Goal: Task Accomplishment & Management: Complete application form

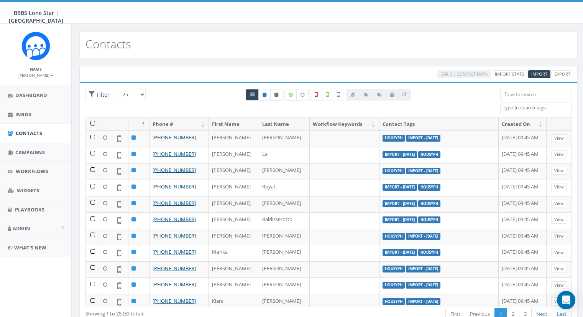
select select
click at [538, 74] on span "Import" at bounding box center [539, 74] width 16 height 6
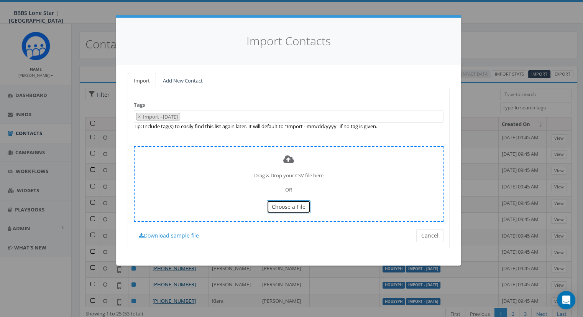
click at [287, 204] on span "Choose a File" at bounding box center [289, 206] width 34 height 7
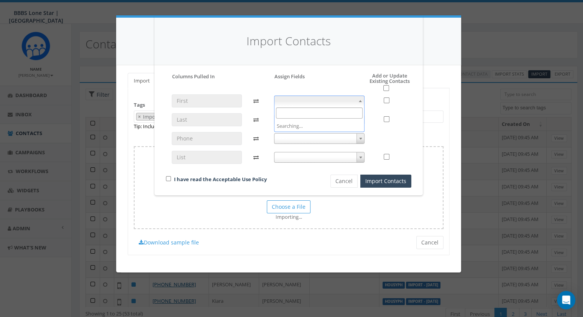
click at [357, 101] on span at bounding box center [361, 101] width 8 height 10
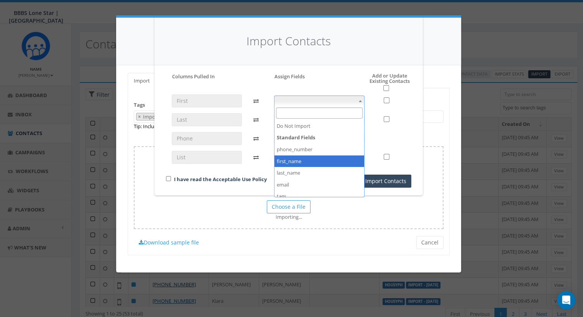
select select "first_name"
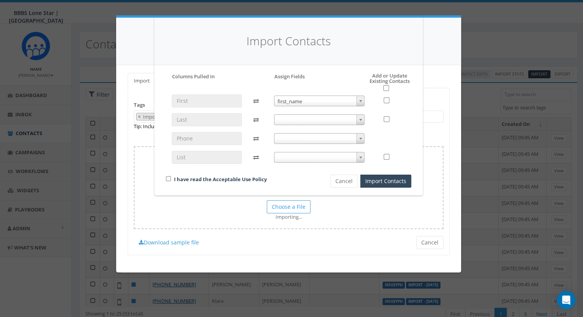
click at [358, 116] on span at bounding box center [361, 120] width 8 height 10
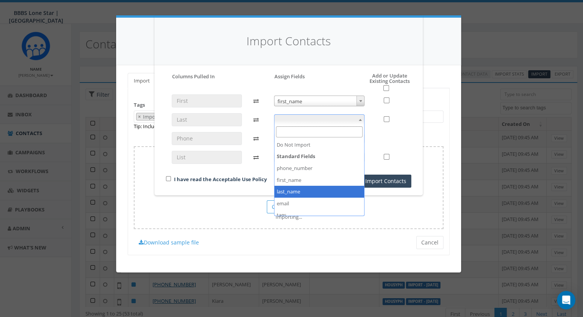
select select "last_name"
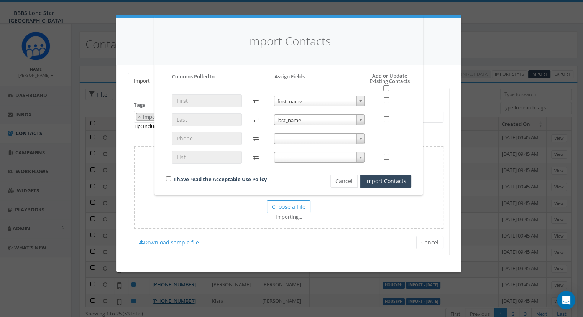
click at [353, 139] on span at bounding box center [319, 138] width 91 height 11
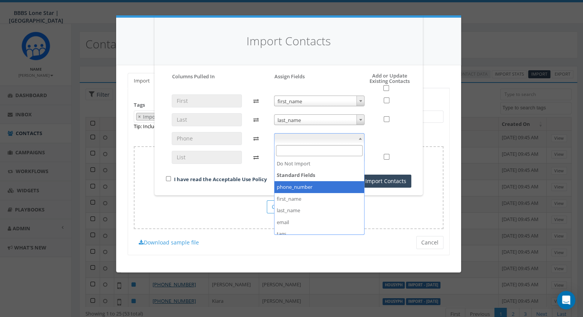
select select "phone_number"
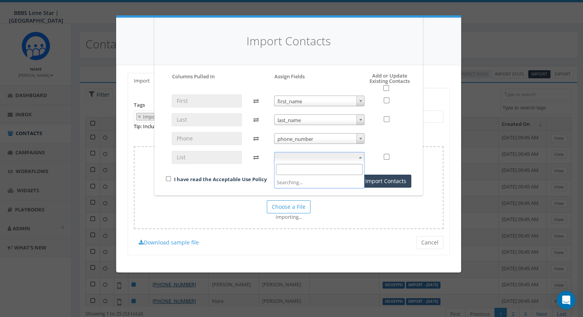
click at [362, 160] on span at bounding box center [361, 157] width 8 height 10
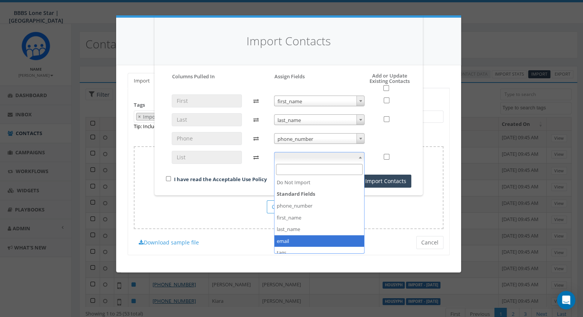
scroll to position [29, 0]
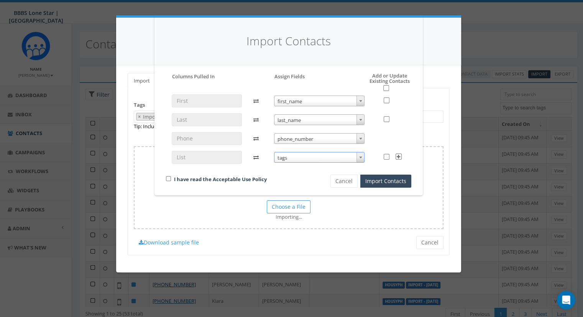
select select "tags"
click at [398, 183] on button "Import Contacts" at bounding box center [385, 180] width 51 height 13
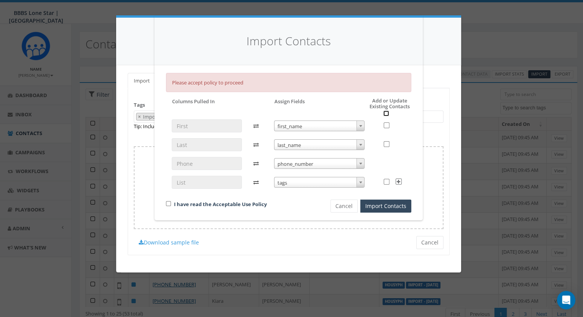
click at [383, 111] on input "checkbox" at bounding box center [386, 113] width 6 height 6
checkbox input "true"
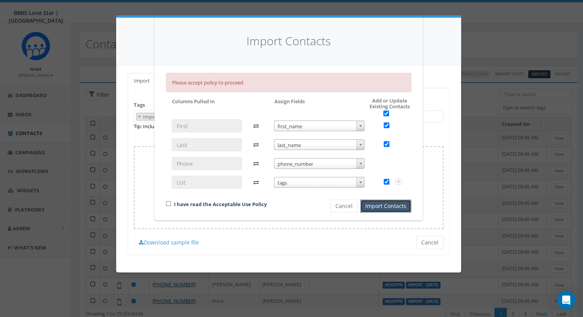
click at [379, 208] on button "Import Contacts" at bounding box center [385, 205] width 51 height 13
click at [167, 202] on input "checkbox" at bounding box center [168, 203] width 5 height 5
checkbox input "true"
click at [385, 207] on button "Import Contacts" at bounding box center [385, 205] width 51 height 13
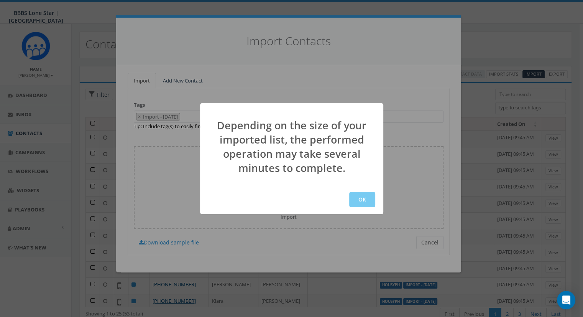
click at [361, 202] on button "OK" at bounding box center [362, 199] width 26 height 15
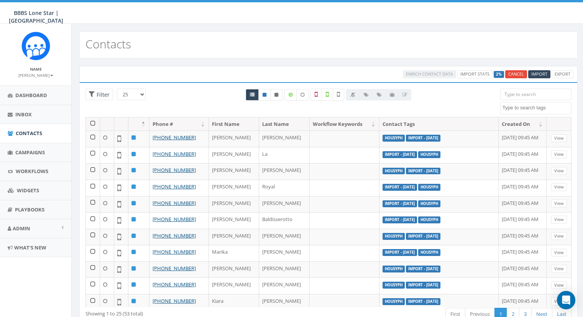
select select
click at [28, 153] on span "Campaigns" at bounding box center [30, 152] width 30 height 7
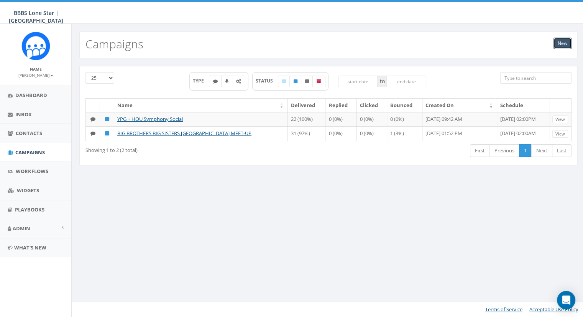
click at [563, 48] on link "New" at bounding box center [563, 44] width 18 height 12
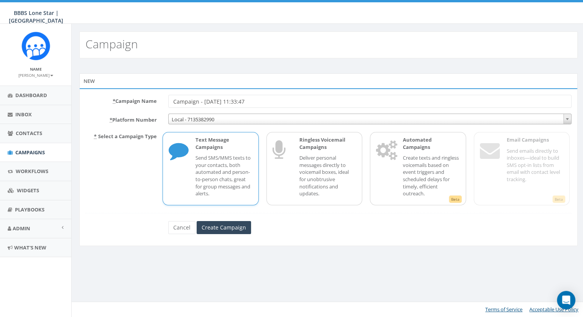
click at [236, 101] on input "Campaign - [DATE] 11:33:47" at bounding box center [369, 101] width 403 height 13
click at [236, 101] on input "Campaign - 09/10/2025, 11:33:47" at bounding box center [369, 101] width 403 height 13
type input "LUML 2025 Final Push"
click at [197, 221] on input "Create Campaign" at bounding box center [224, 227] width 54 height 13
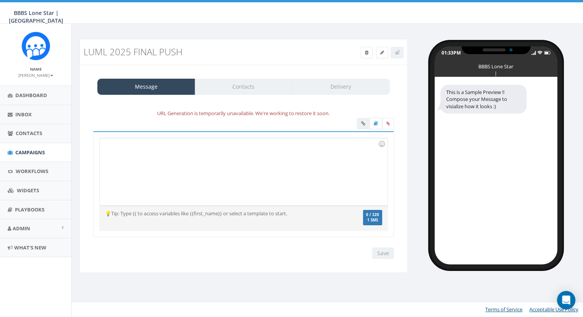
click at [258, 182] on div at bounding box center [244, 171] width 288 height 67
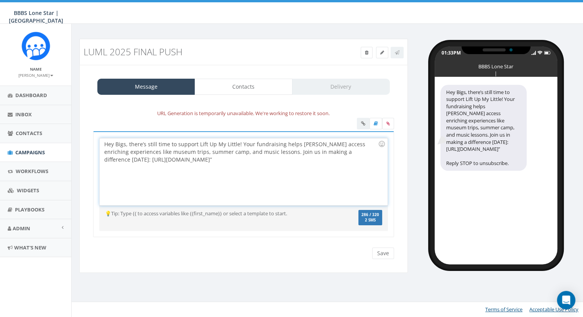
click at [102, 159] on div "Hey Bigs, there’s still time to support Lift Up My Little! Your fundraising hel…" at bounding box center [244, 171] width 288 height 67
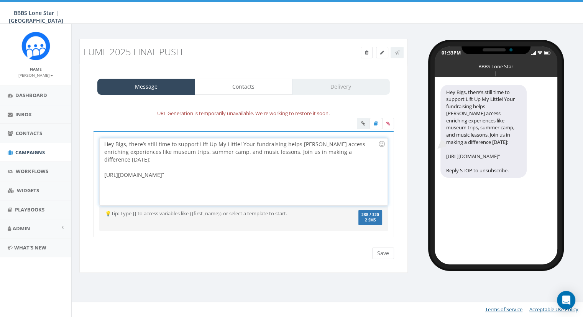
click at [306, 163] on div at bounding box center [241, 167] width 274 height 8
click at [385, 122] on label at bounding box center [388, 124] width 12 height 12
click at [0, 0] on input "file" at bounding box center [0, 0] width 0 height 0
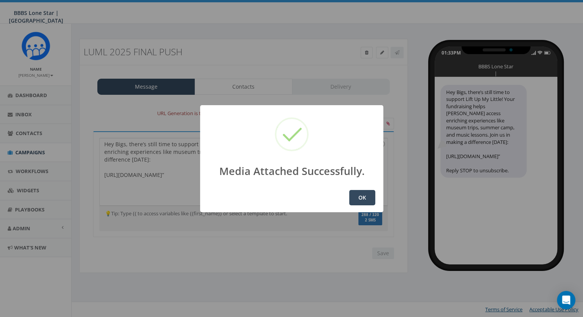
click at [370, 195] on button "OK" at bounding box center [362, 197] width 26 height 15
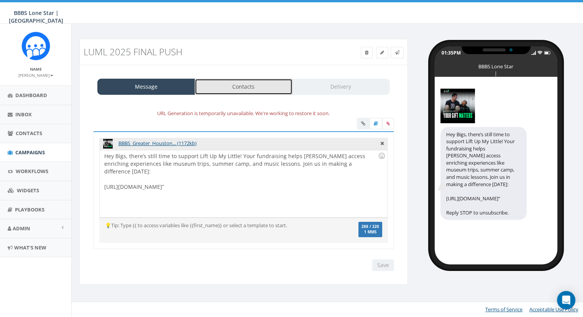
click at [262, 87] on link "Contacts" at bounding box center [244, 87] width 98 height 16
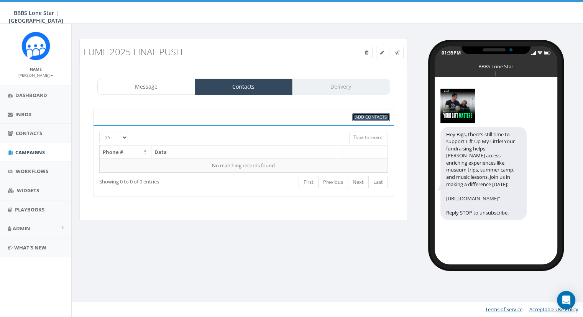
click at [374, 114] on span "Add Contacts" at bounding box center [370, 117] width 31 height 6
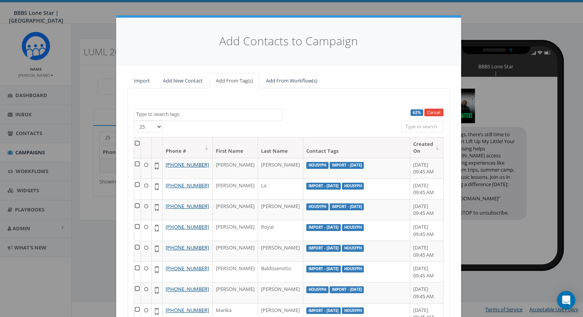
click at [169, 114] on textarea "Search" at bounding box center [209, 114] width 146 height 7
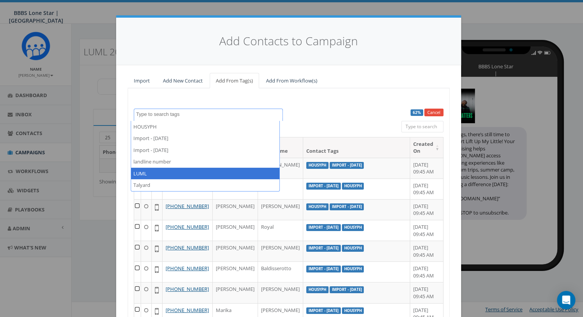
select select "LUML"
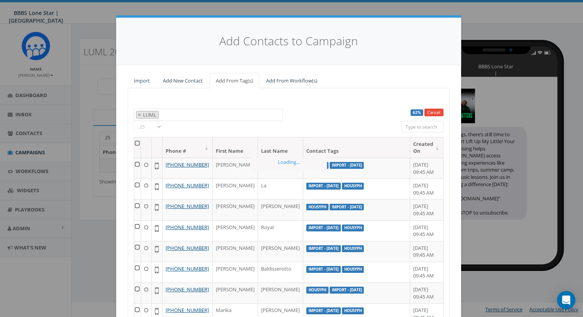
scroll to position [26, 0]
drag, startPoint x: 307, startPoint y: 101, endPoint x: 151, endPoint y: 125, distance: 157.5
click at [151, 125] on select "25 50 100" at bounding box center [148, 127] width 29 height 12
select select "100"
click at [134, 121] on select "25 50 100" at bounding box center [148, 127] width 29 height 12
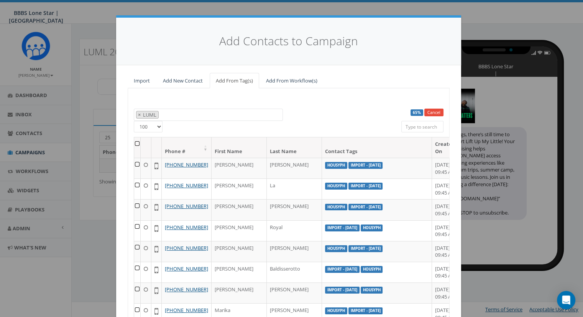
click at [134, 142] on th at bounding box center [137, 147] width 7 height 20
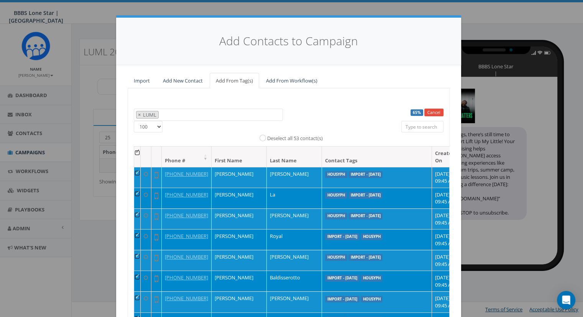
scroll to position [82, 0]
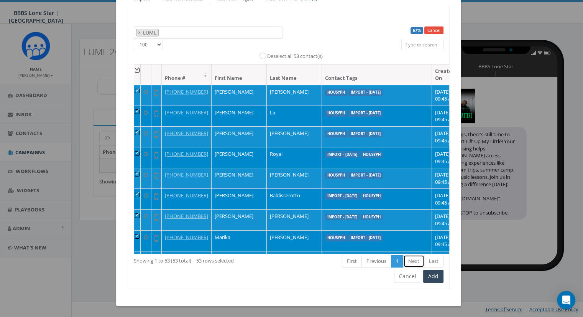
click at [414, 260] on link "Next" at bounding box center [413, 261] width 21 height 13
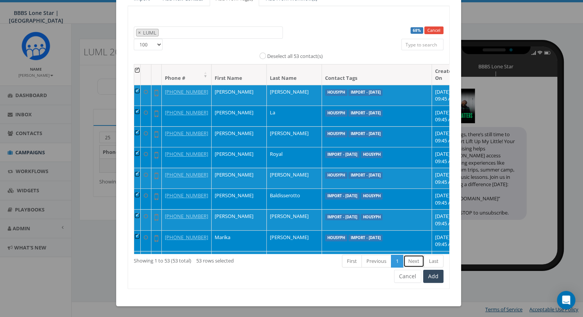
scroll to position [0, 0]
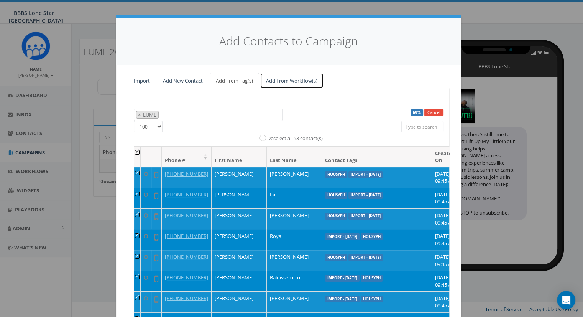
click at [288, 78] on link "Add From Workflow(s)" at bounding box center [292, 81] width 64 height 16
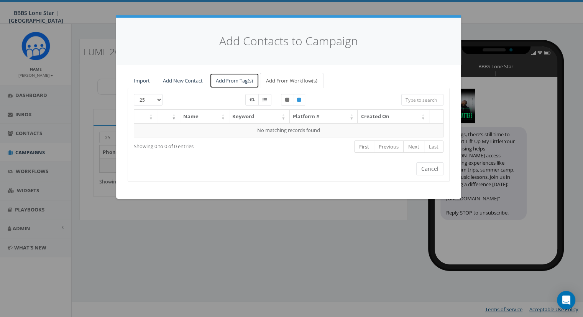
click at [223, 79] on link "Add From Tag(s)" at bounding box center [234, 81] width 49 height 16
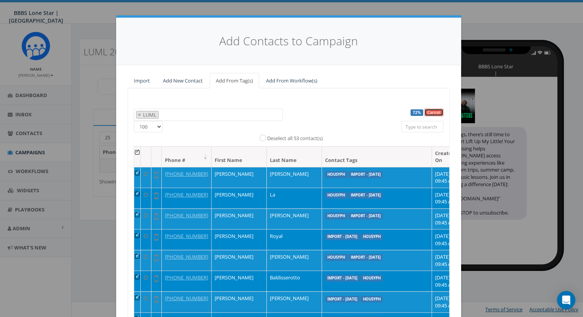
click at [433, 110] on link "Cancel" at bounding box center [433, 112] width 19 height 8
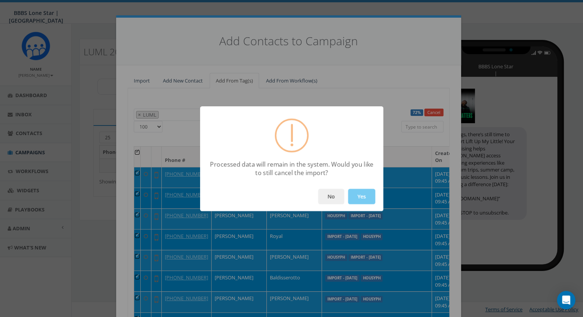
click at [362, 192] on button "Yes" at bounding box center [361, 196] width 27 height 15
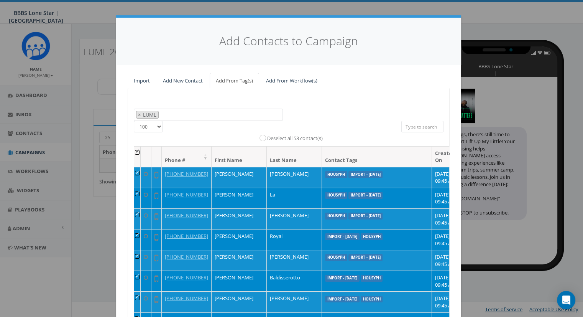
click at [378, 7] on div "Add Contacts to Campaign Import Add New Contact Add From Tag(s) Add From Workfl…" at bounding box center [291, 158] width 583 height 317
click at [500, 54] on div "Add Contacts to Campaign Import Add New Contact Add From Tag(s) Add From Workfl…" at bounding box center [291, 158] width 583 height 317
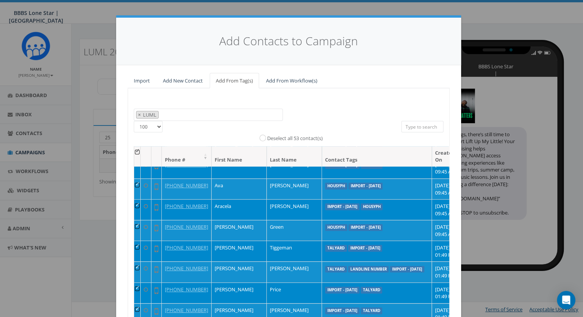
scroll to position [363, 0]
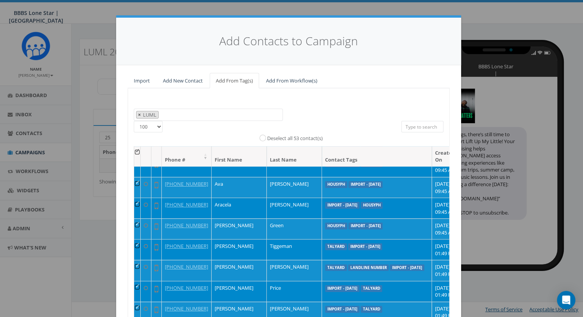
click at [138, 113] on span "×" at bounding box center [139, 114] width 3 height 7
select select
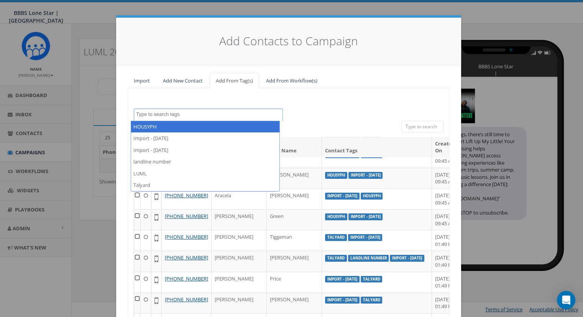
click at [136, 99] on div "72% Cancel HOUSYPH Import - 08/27/2025 Import - 09/05/2025 landline number LUML…" at bounding box center [289, 224] width 322 height 273
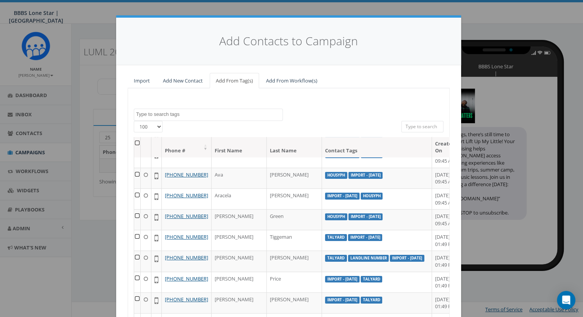
scroll to position [73, 0]
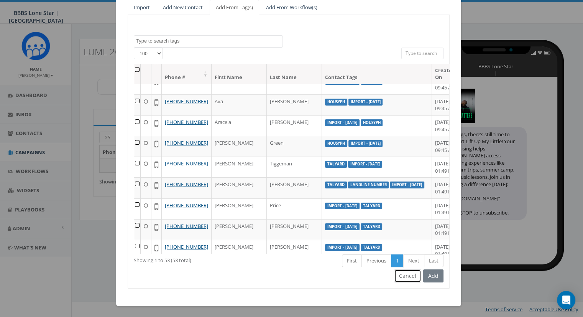
click at [399, 277] on button "Cancel" at bounding box center [407, 275] width 27 height 13
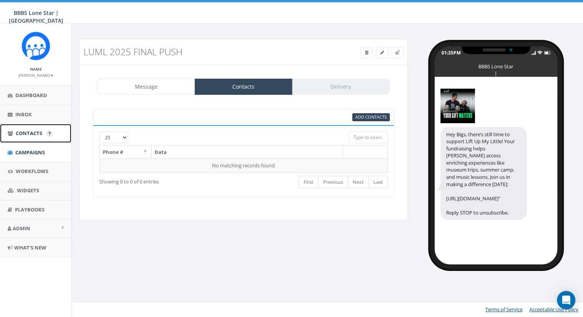
click at [30, 137] on link "Contacts" at bounding box center [35, 133] width 71 height 19
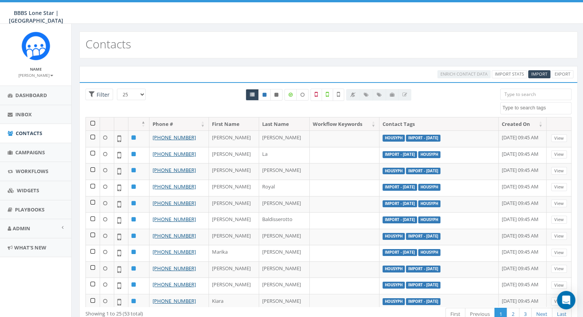
click at [132, 94] on select "25 50 100" at bounding box center [131, 95] width 29 height 12
click at [530, 97] on input "search" at bounding box center [535, 95] width 71 height 12
click at [534, 107] on textarea "Search" at bounding box center [537, 107] width 69 height 7
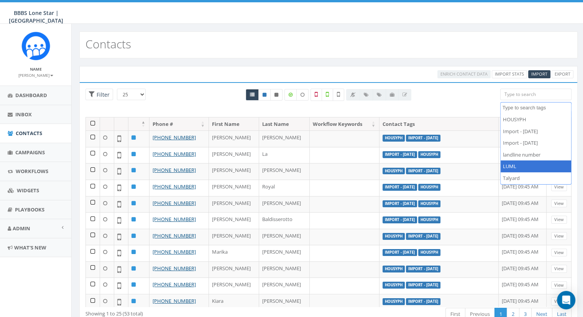
select select "LUML"
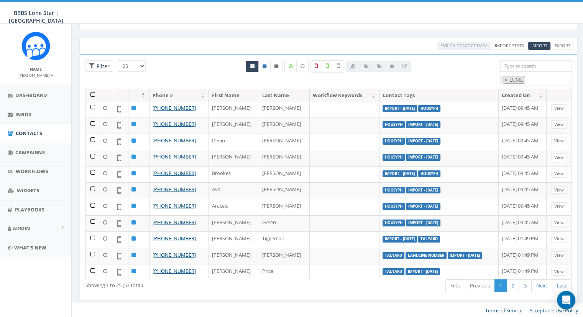
scroll to position [234, 0]
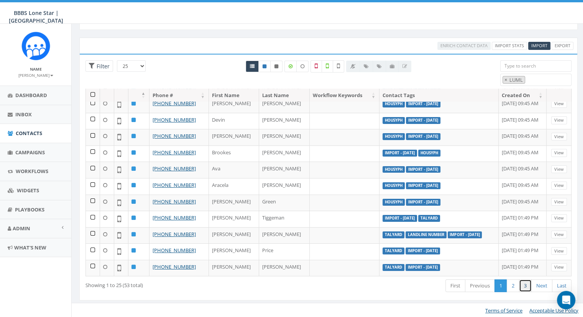
click at [528, 283] on link "3" at bounding box center [525, 285] width 13 height 13
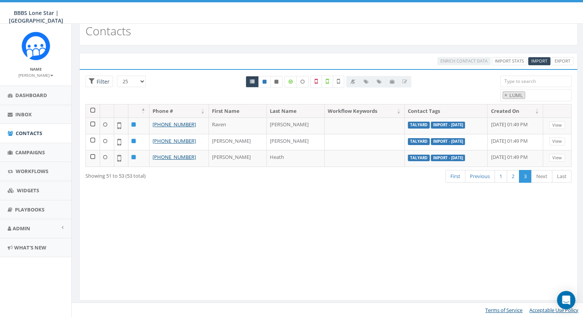
scroll to position [0, 0]
click at [500, 60] on link "Import Stats" at bounding box center [509, 61] width 35 height 8
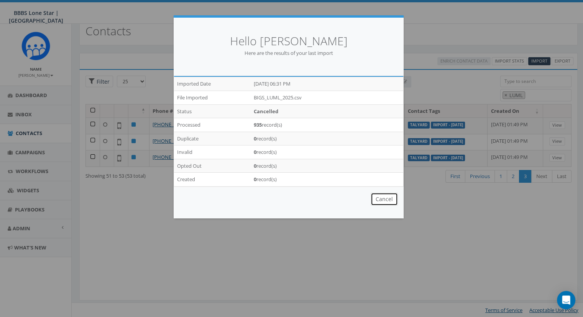
click at [389, 198] on button "Cancel" at bounding box center [384, 198] width 27 height 13
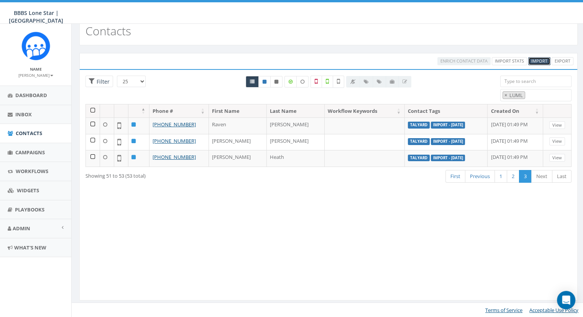
click at [546, 60] on span "Import" at bounding box center [539, 61] width 16 height 6
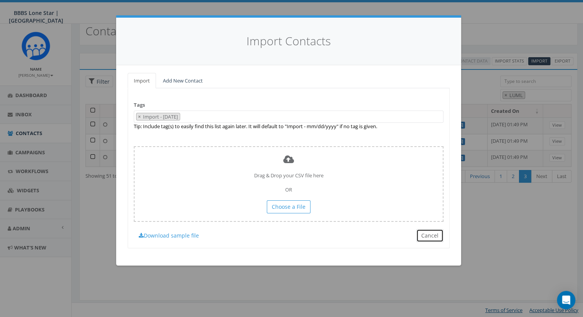
click at [442, 229] on button "Cancel" at bounding box center [429, 235] width 27 height 13
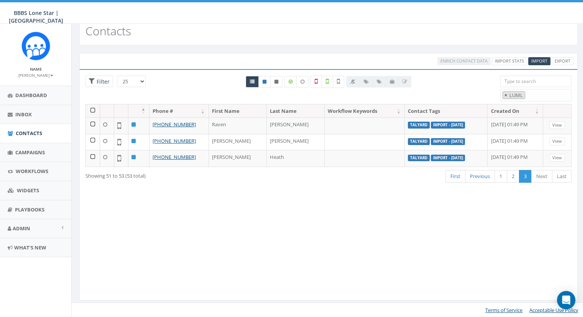
click at [507, 94] on button "×" at bounding box center [506, 95] width 6 height 7
select select
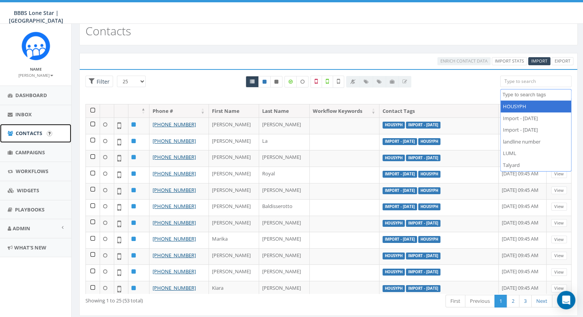
click at [32, 131] on span "Contacts" at bounding box center [29, 133] width 26 height 7
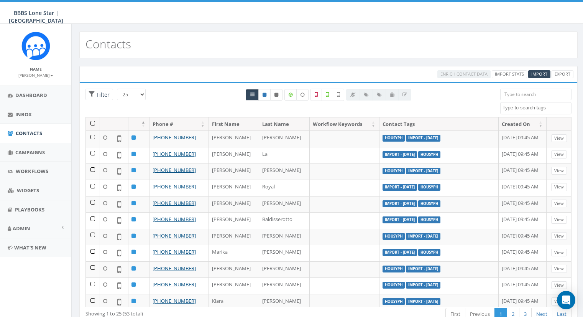
select select
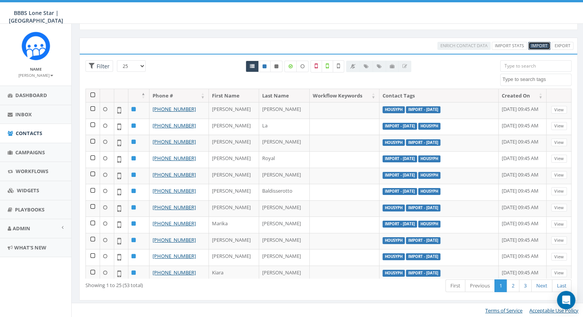
click at [542, 48] on span "Import" at bounding box center [539, 46] width 16 height 6
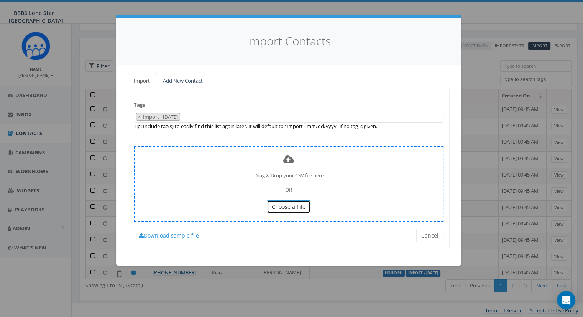
click at [282, 203] on span "Choose a File" at bounding box center [289, 206] width 34 height 7
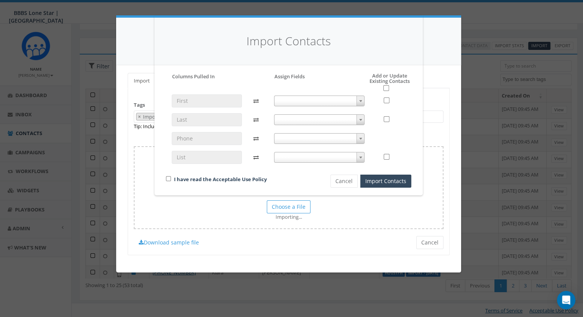
click at [360, 99] on span at bounding box center [361, 101] width 8 height 10
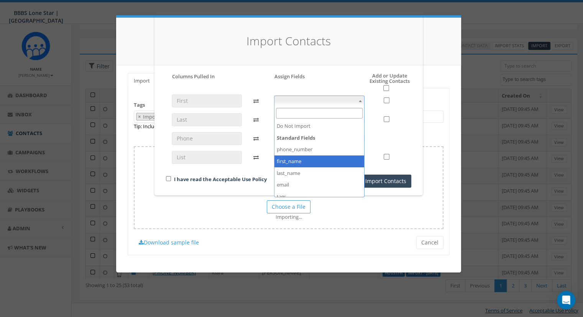
select select "first_name"
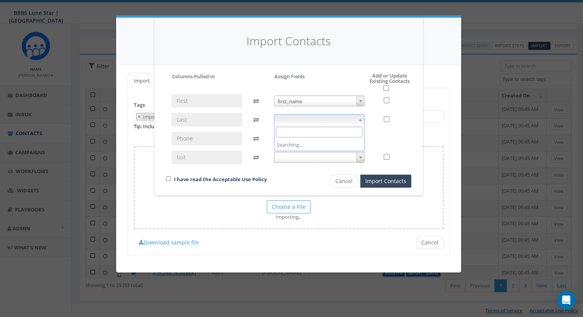
click at [353, 118] on span at bounding box center [319, 119] width 91 height 11
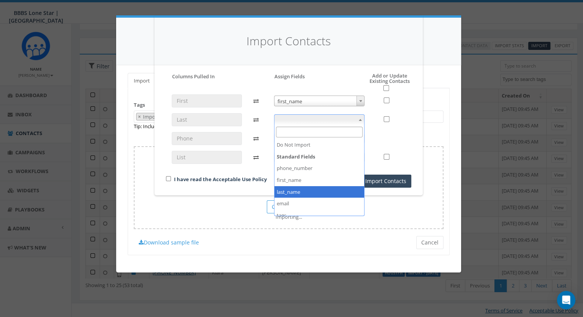
select select "last_name"
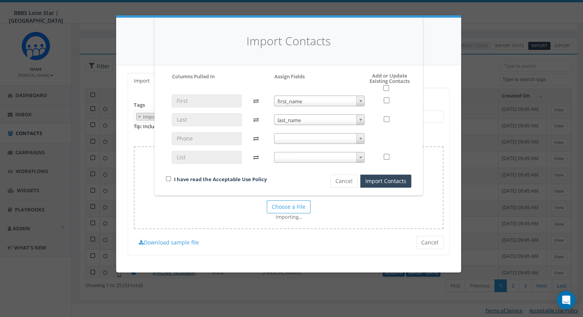
click at [355, 140] on span at bounding box center [319, 138] width 91 height 11
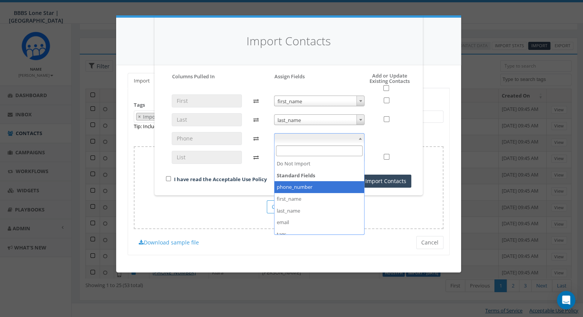
select select "phone_number"
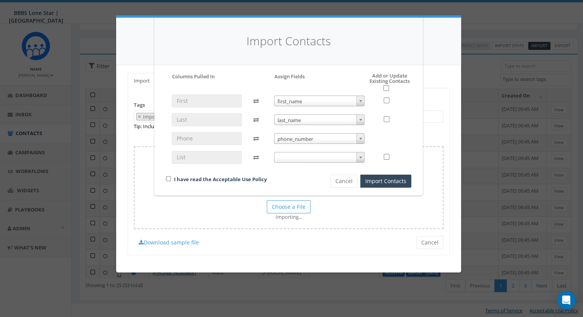
click at [363, 155] on span at bounding box center [361, 157] width 8 height 10
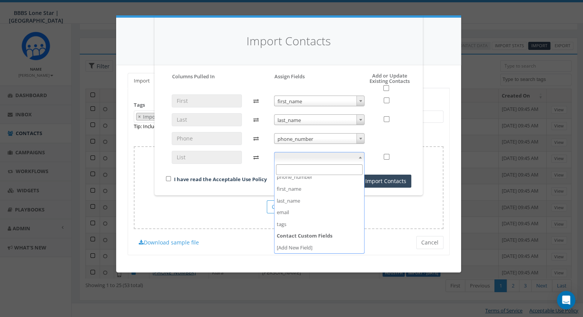
scroll to position [27, 0]
select select "tags"
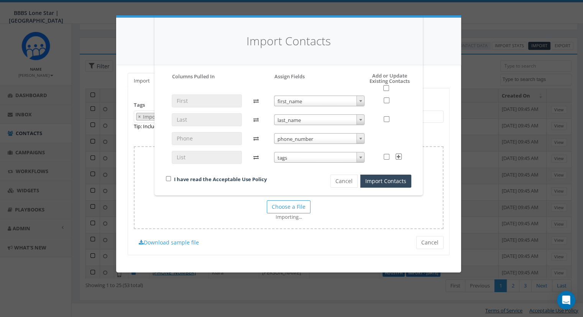
click at [166, 178] on div "I have read the Acceptable Use Policy" at bounding box center [235, 179] width 150 height 10
click at [398, 158] on icon at bounding box center [399, 156] width 6 height 6
click at [399, 156] on icon at bounding box center [399, 156] width 6 height 6
click at [386, 88] on input "checkbox" at bounding box center [386, 88] width 6 height 6
checkbox input "true"
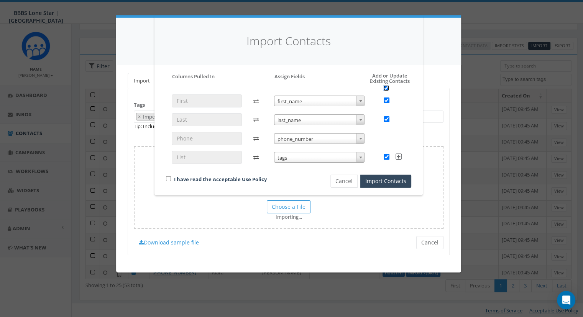
checkbox input "true"
click at [168, 181] on div "I have read the Acceptable Use Policy" at bounding box center [235, 179] width 150 height 10
click at [167, 179] on input "checkbox" at bounding box center [168, 178] width 5 height 5
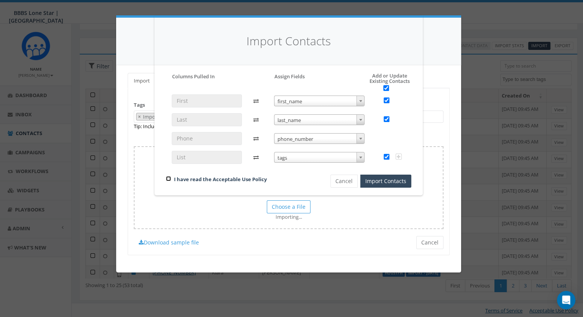
checkbox input "true"
click at [398, 182] on button "Import Contacts" at bounding box center [385, 180] width 51 height 13
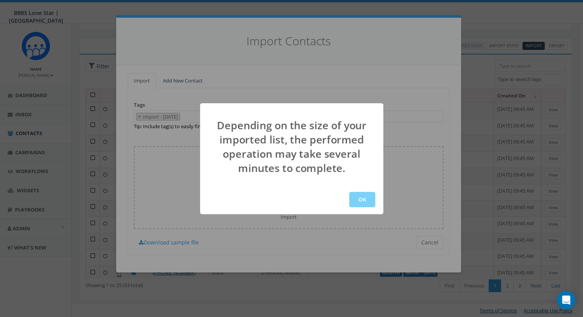
click at [359, 207] on div "OK" at bounding box center [291, 199] width 183 height 29
click at [368, 196] on button "OK" at bounding box center [362, 199] width 26 height 15
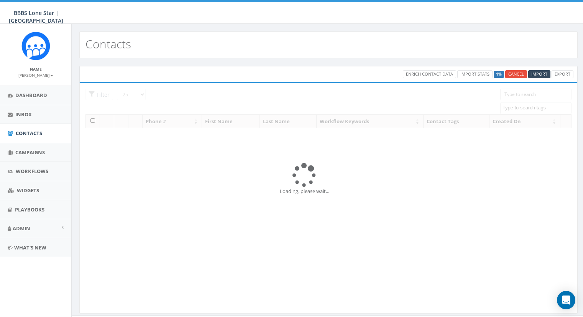
select select
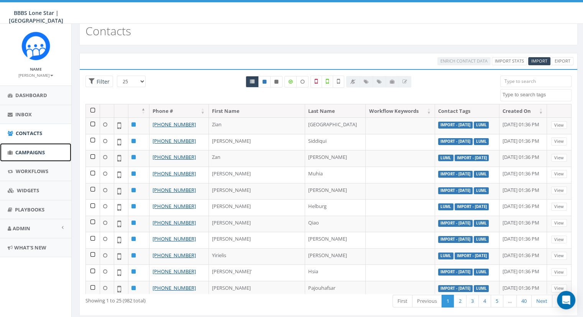
click at [30, 152] on span "Campaigns" at bounding box center [30, 152] width 30 height 7
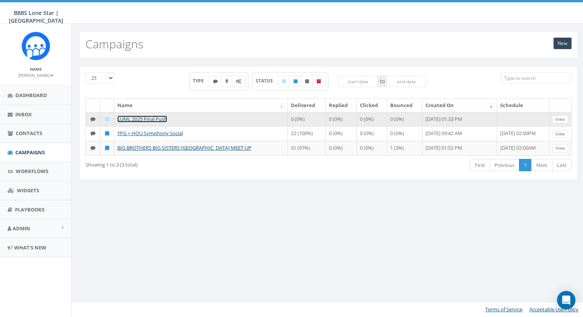
click at [151, 115] on link "LUML 2025 Final Push" at bounding box center [142, 118] width 50 height 7
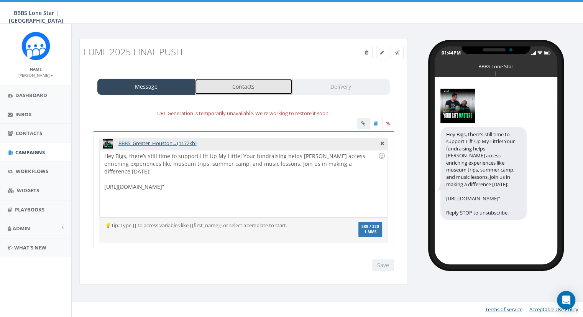
click at [241, 83] on link "Contacts" at bounding box center [244, 87] width 98 height 16
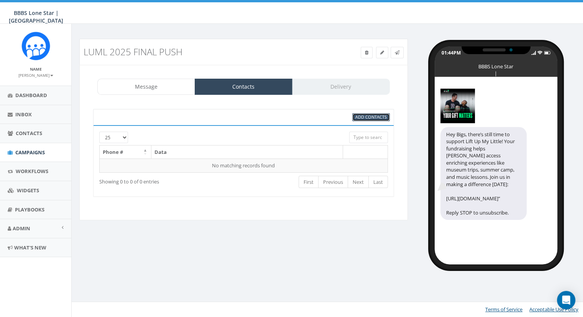
click at [357, 115] on span "Add Contacts" at bounding box center [370, 117] width 31 height 6
select select
select select "100"
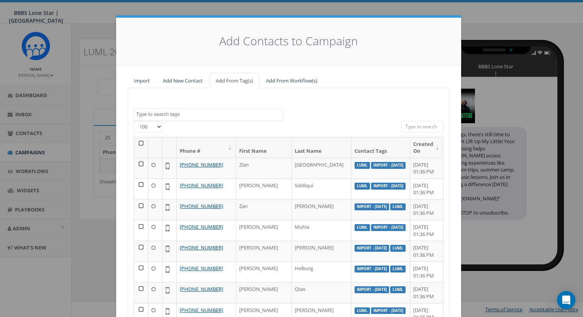
click at [231, 113] on textarea "Search" at bounding box center [209, 114] width 146 height 7
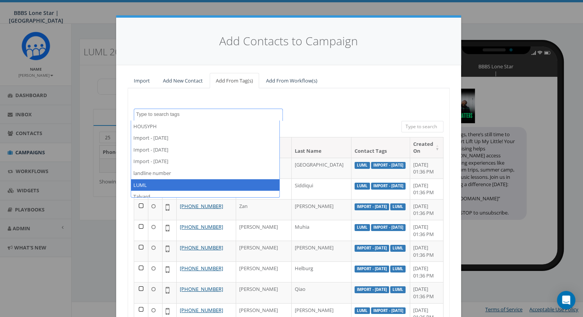
select select "LUML"
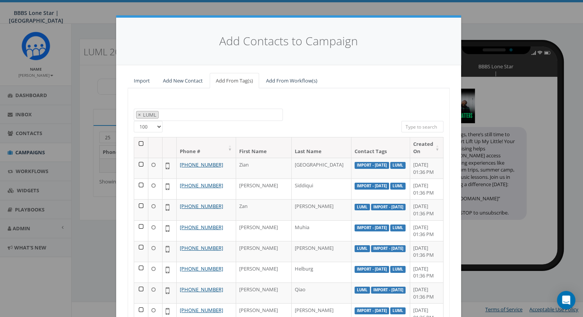
click at [139, 143] on th at bounding box center [141, 147] width 14 height 20
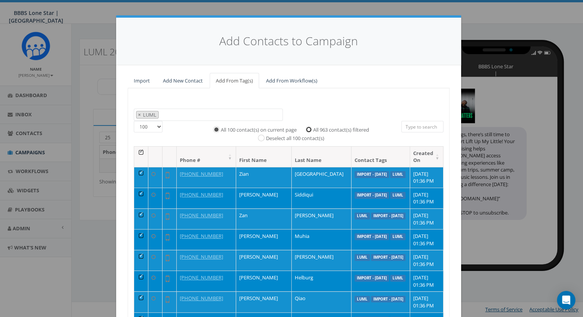
click at [308, 127] on input "All 963 contact(s) filtered" at bounding box center [310, 128] width 5 height 5
radio input "true"
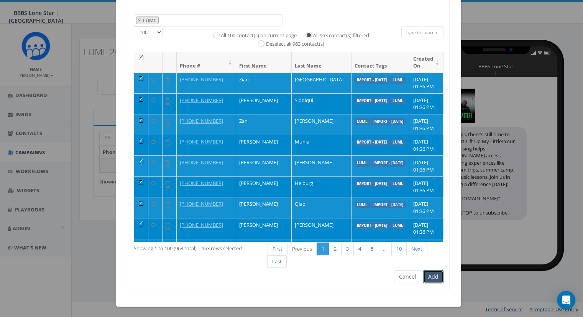
click at [428, 279] on button "Add" at bounding box center [433, 276] width 20 height 13
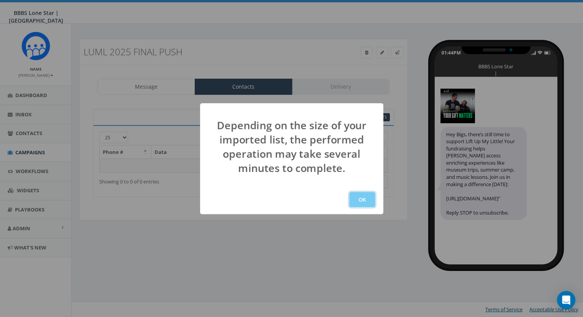
click at [368, 197] on button "OK" at bounding box center [362, 199] width 26 height 15
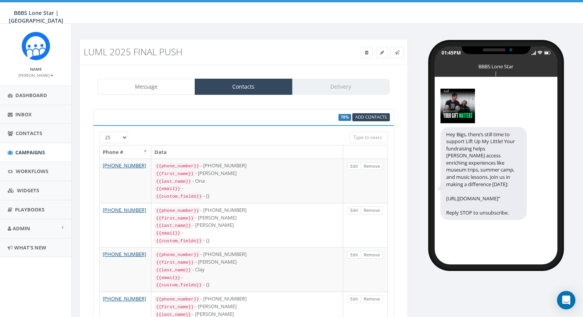
click at [336, 87] on div "Message Contacts Delivery" at bounding box center [243, 87] width 293 height 16
click at [337, 81] on div "Message Contacts Delivery" at bounding box center [243, 87] width 293 height 16
click at [337, 85] on div "Message Contacts Delivery" at bounding box center [243, 87] width 293 height 16
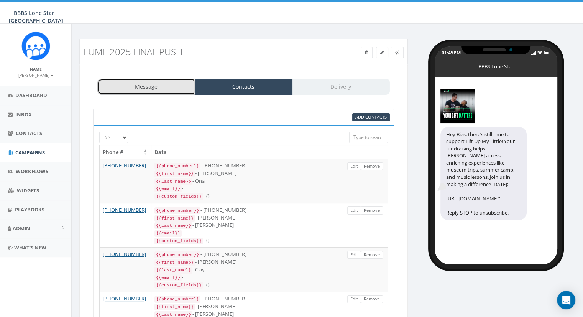
click at [125, 93] on link "Message" at bounding box center [146, 87] width 98 height 16
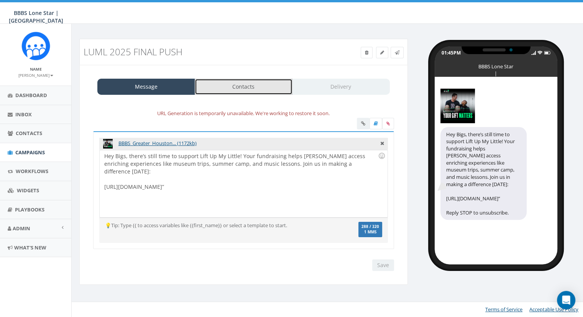
click at [256, 87] on link "Contacts" at bounding box center [244, 87] width 98 height 16
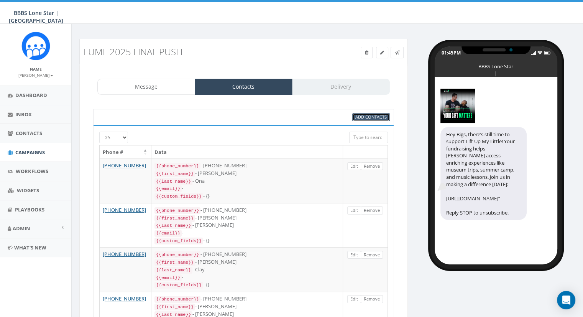
click at [374, 118] on span "Add Contacts" at bounding box center [370, 117] width 31 height 6
select select
select select "100"
click at [370, 116] on span "Add Contacts" at bounding box center [370, 117] width 31 height 6
select select
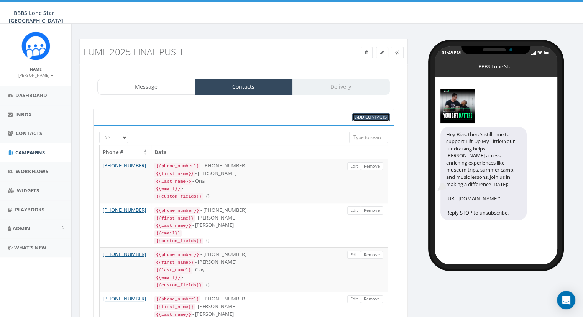
select select "100"
click at [348, 88] on div "Message Contacts Delivery" at bounding box center [243, 87] width 293 height 16
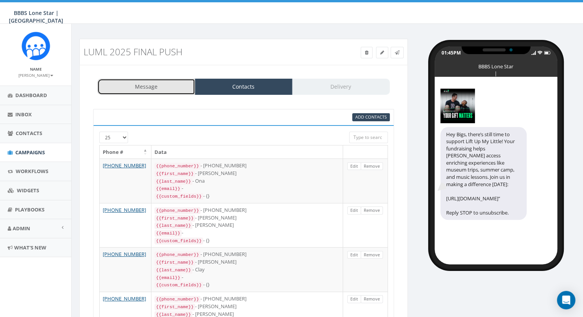
click at [161, 92] on link "Message" at bounding box center [146, 87] width 98 height 16
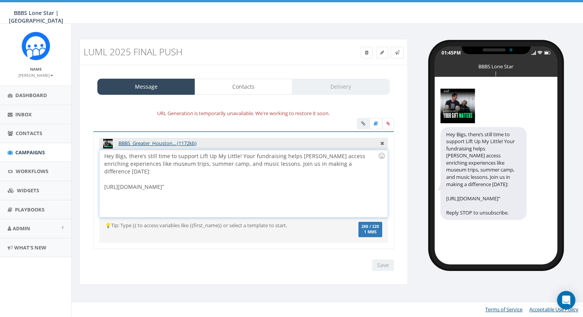
drag, startPoint x: 241, startPoint y: 179, endPoint x: 100, endPoint y: 181, distance: 141.1
click at [100, 181] on div "Hey Bigs, there’s still time to support Lift Up My Little! Your fundraising hel…" at bounding box center [244, 183] width 288 height 67
click at [387, 123] on icon at bounding box center [387, 123] width 3 height 5
click at [0, 0] on input "file" at bounding box center [0, 0] width 0 height 0
click at [368, 232] on span "1 MMS" at bounding box center [371, 232] width 18 height 4
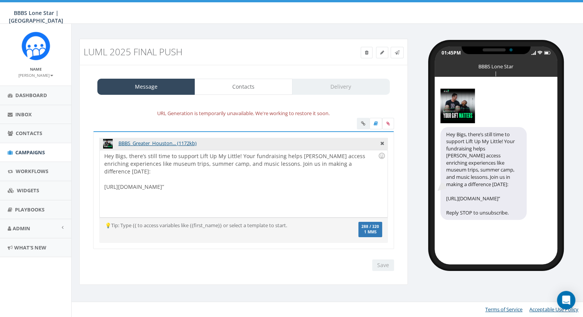
click at [383, 265] on div "Save Next" at bounding box center [381, 265] width 26 height 12
click at [222, 78] on div "Message Contacts Delivery URL Generation is temporarily unavailable. We're work…" at bounding box center [243, 175] width 329 height 220
click at [225, 82] on link "Contacts" at bounding box center [244, 87] width 98 height 16
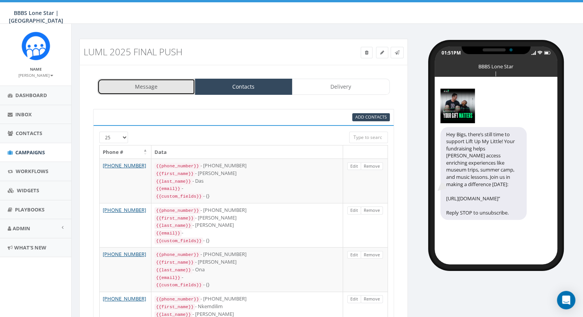
click at [154, 87] on link "Message" at bounding box center [146, 87] width 98 height 16
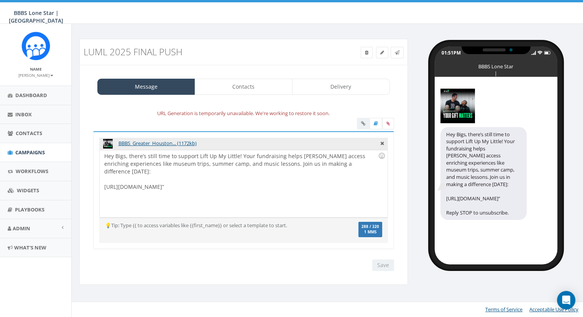
click at [378, 266] on div "Save Next" at bounding box center [381, 265] width 26 height 12
click at [379, 126] on link at bounding box center [376, 124] width 13 height 12
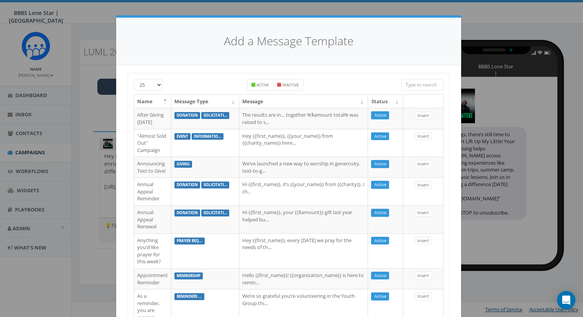
click at [491, 47] on div "Add a Message Template 25 50 100 Active Inactive Name Message Type Message Stat…" at bounding box center [291, 158] width 583 height 317
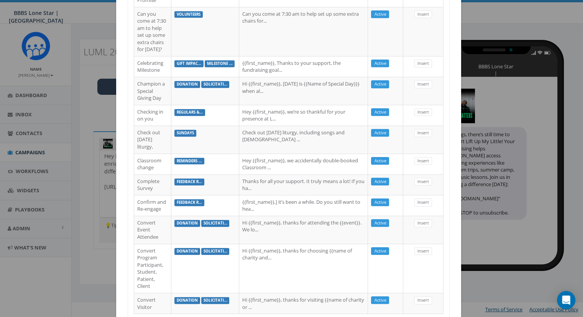
scroll to position [627, 0]
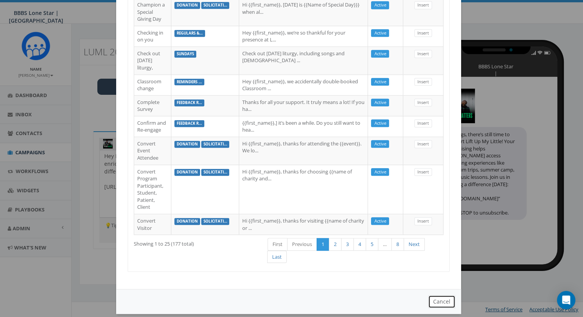
click at [436, 296] on button "Cancel" at bounding box center [441, 301] width 27 height 13
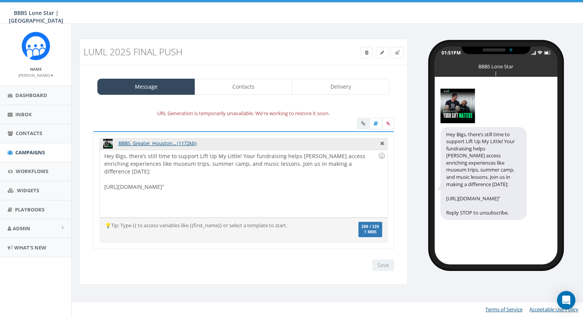
click at [366, 227] on span "288 / 320" at bounding box center [371, 226] width 18 height 5
click at [381, 264] on div "Save Next" at bounding box center [381, 265] width 26 height 12
click at [213, 174] on div "Hey Bigs, there’s still time to support Lift Up My Little! Your fundraising hel…" at bounding box center [244, 183] width 288 height 67
click at [231, 86] on link "Contacts" at bounding box center [244, 87] width 98 height 16
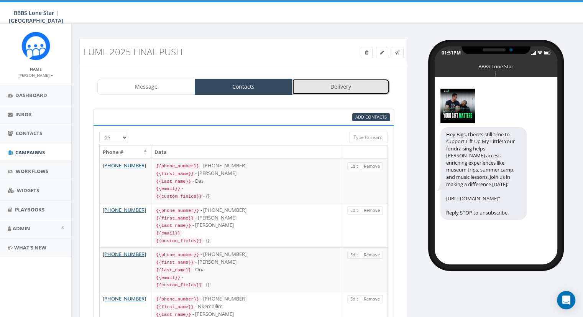
click at [331, 81] on link "Delivery" at bounding box center [341, 87] width 98 height 16
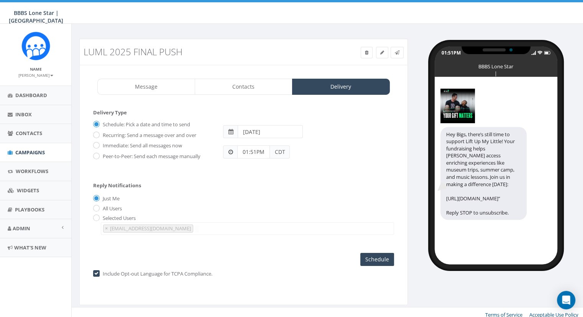
click at [261, 133] on input "2025-09-11" at bounding box center [270, 131] width 65 height 13
click at [282, 182] on td "10" at bounding box center [280, 181] width 12 height 12
type input "2025-09-10"
click at [282, 182] on body "BBBS Lone Star | Houston BBBS Lone Star | Houston Profile Sign Out 0.44 % of Av…" at bounding box center [291, 158] width 583 height 317
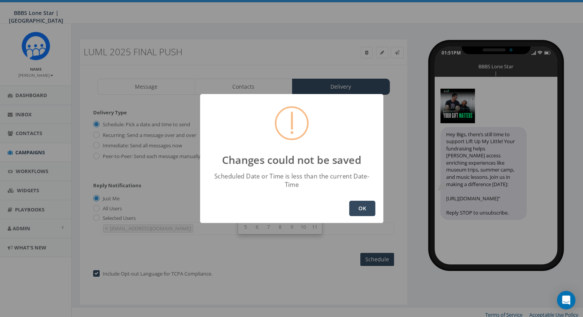
click at [365, 203] on button "OK" at bounding box center [362, 208] width 26 height 15
click at [356, 201] on button "OK" at bounding box center [362, 208] width 26 height 15
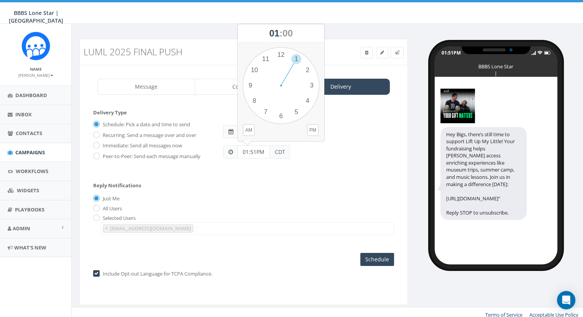
click at [259, 151] on input "01:51PM" at bounding box center [253, 151] width 33 height 13
click at [306, 70] on div "1 2 3 4 5 6 7 8 9 10 11 12 00 05 10 15 20 25 30 35 40 45 50 55" at bounding box center [281, 85] width 77 height 77
click at [282, 54] on div "1 2 3 4 5 6 7 8 9 10 11 12 00 05 10 15 20 25 30 35 40 45 50 55" at bounding box center [281, 85] width 77 height 77
type input "02:00PM"
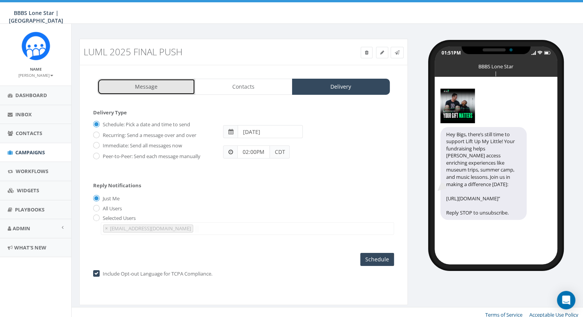
click at [124, 82] on link "Message" at bounding box center [146, 87] width 98 height 16
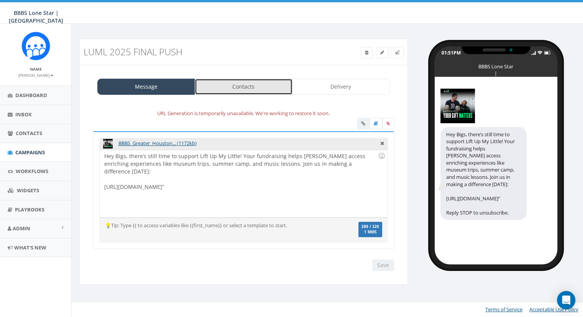
click at [262, 90] on link "Contacts" at bounding box center [244, 87] width 98 height 16
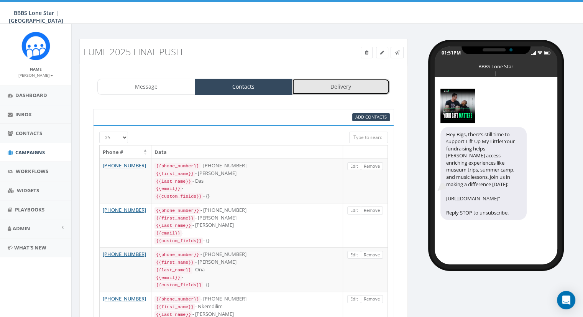
click at [308, 89] on link "Delivery" at bounding box center [341, 87] width 98 height 16
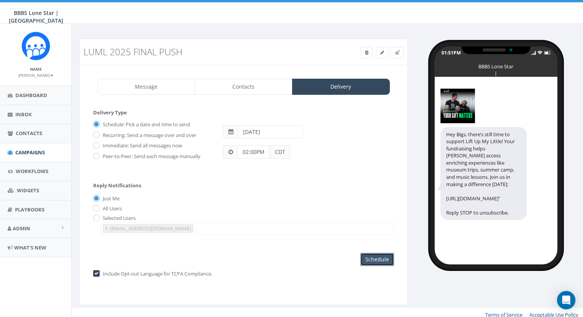
click at [377, 257] on input "Schedule" at bounding box center [377, 259] width 34 height 13
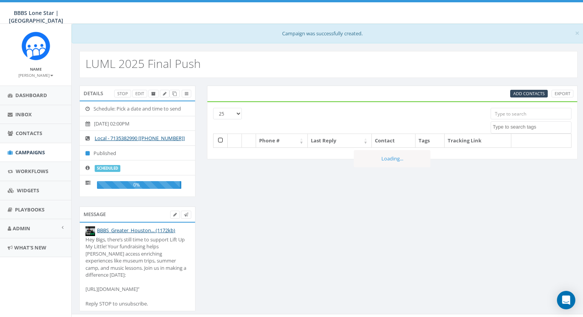
select select
